Goal: Find specific page/section: Find specific page/section

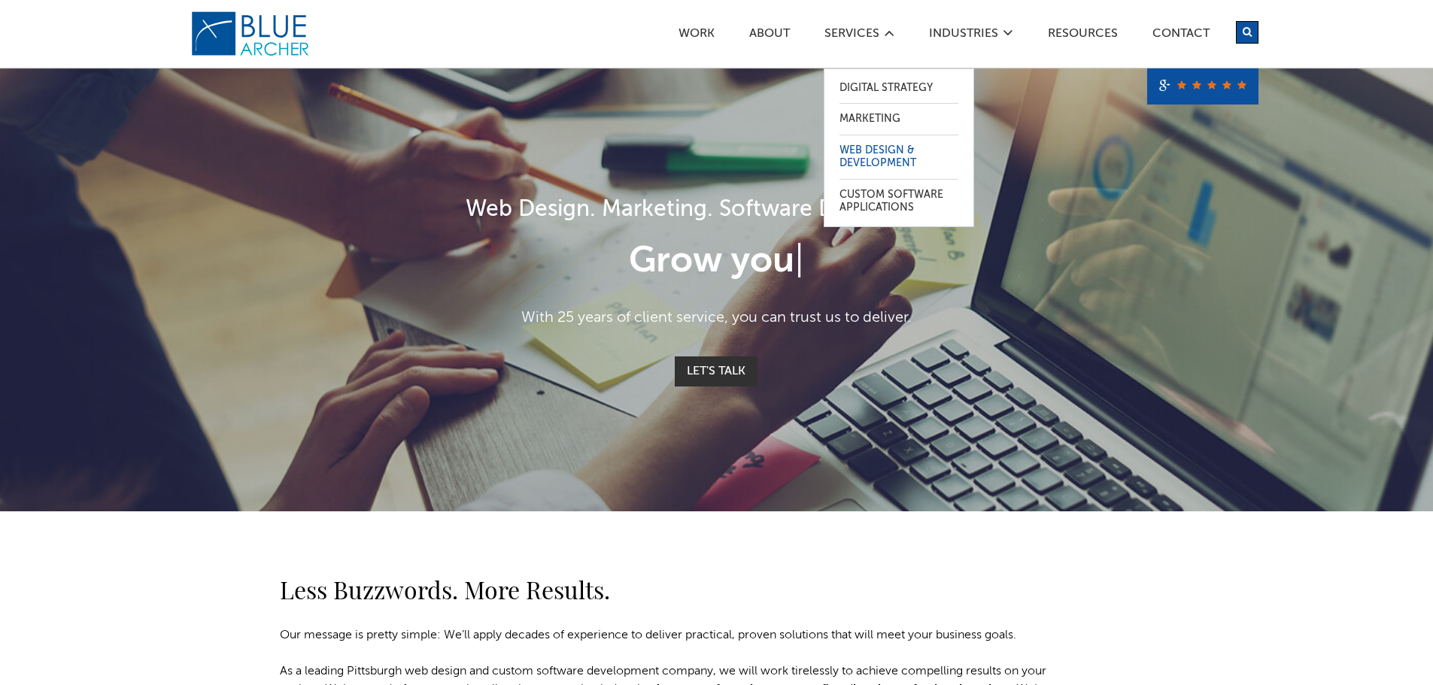
click at [878, 165] on link "Web Design & Development" at bounding box center [898, 157] width 119 height 44
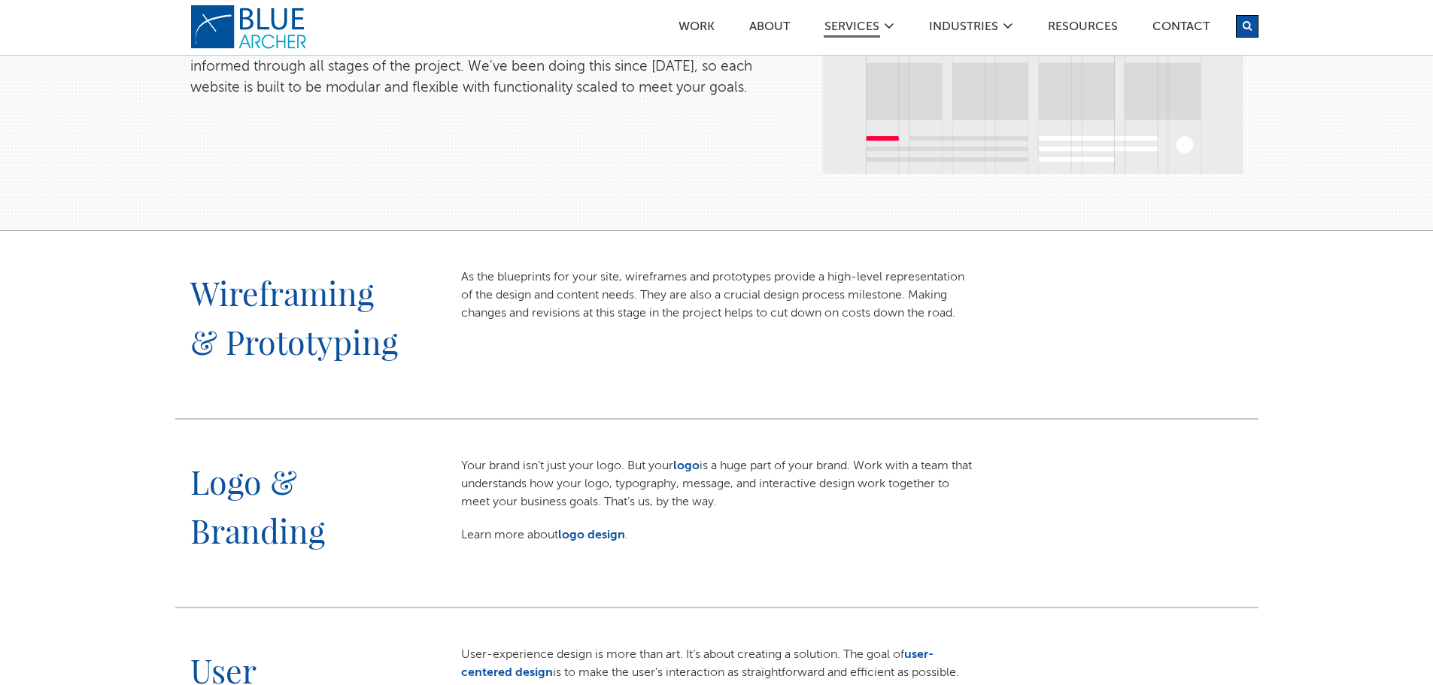
scroll to position [451, 0]
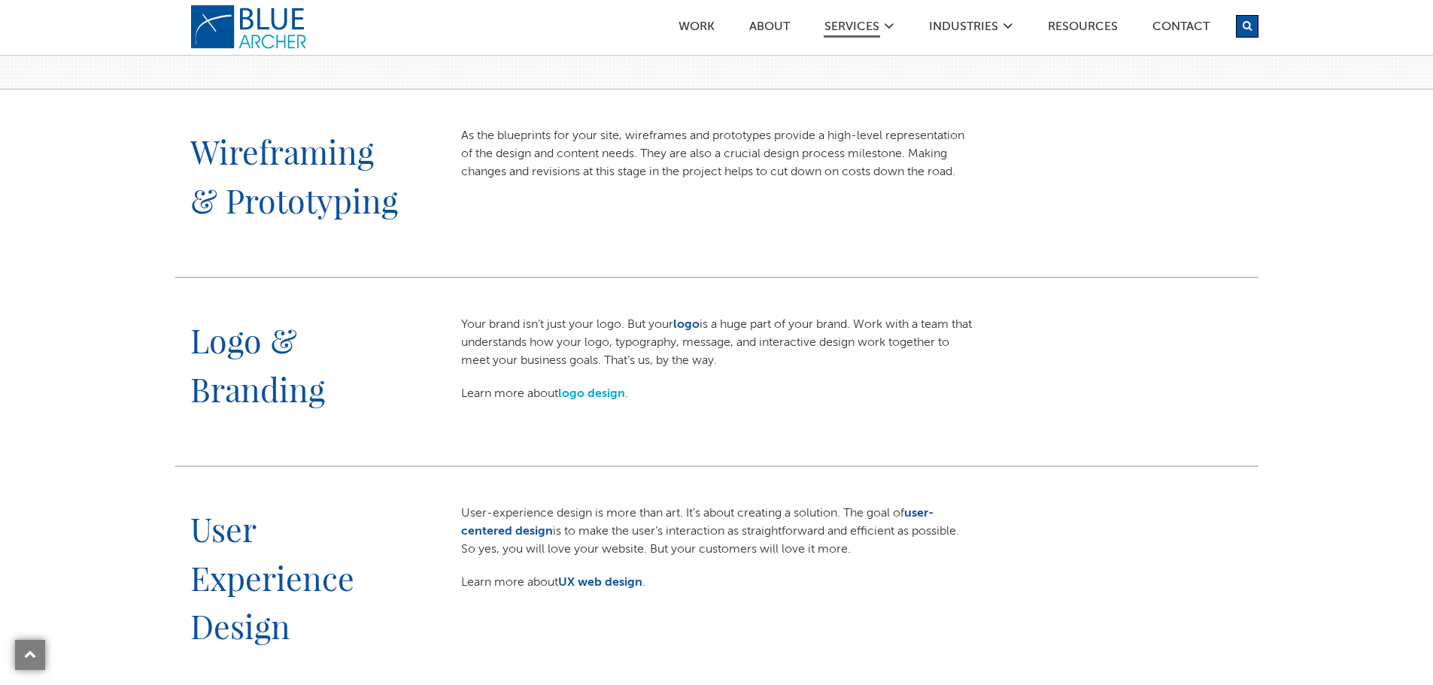
click at [597, 394] on link "logo design" at bounding box center [591, 394] width 67 height 12
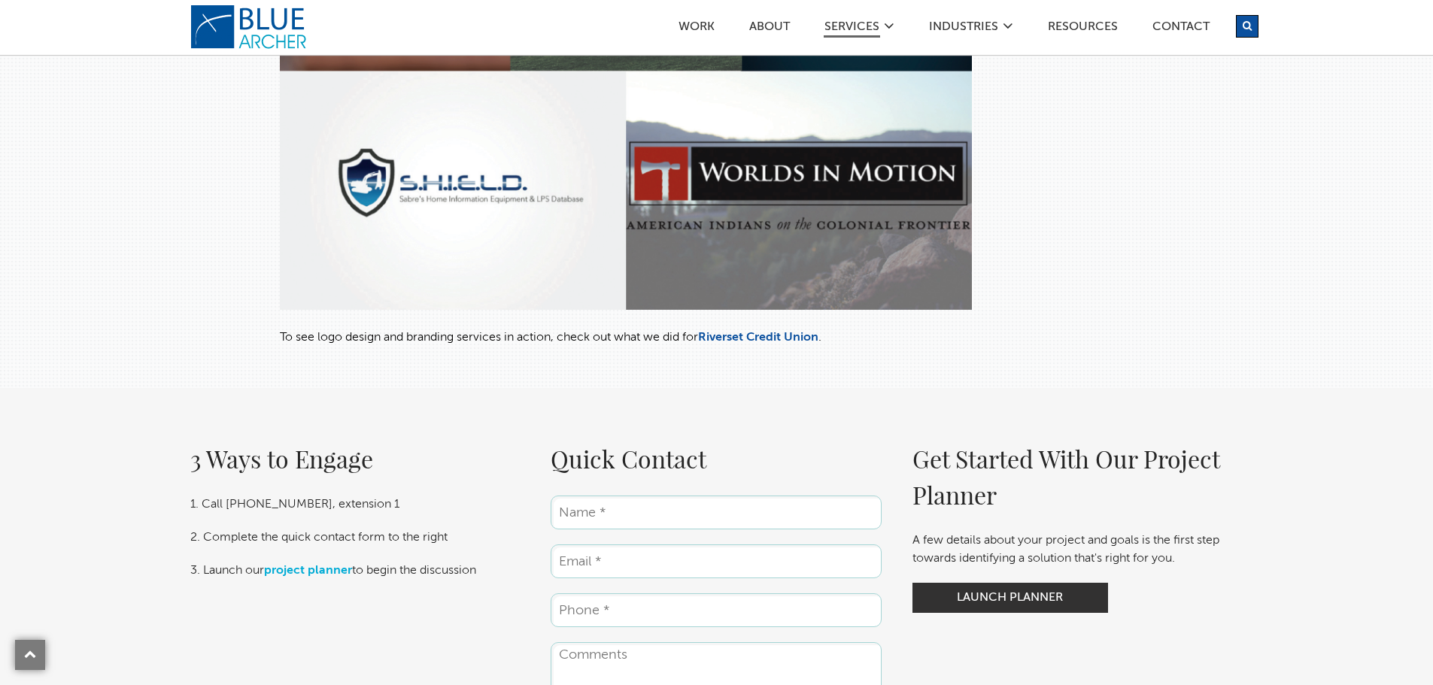
scroll to position [403, 0]
